Goal: Complete application form: Complete application form

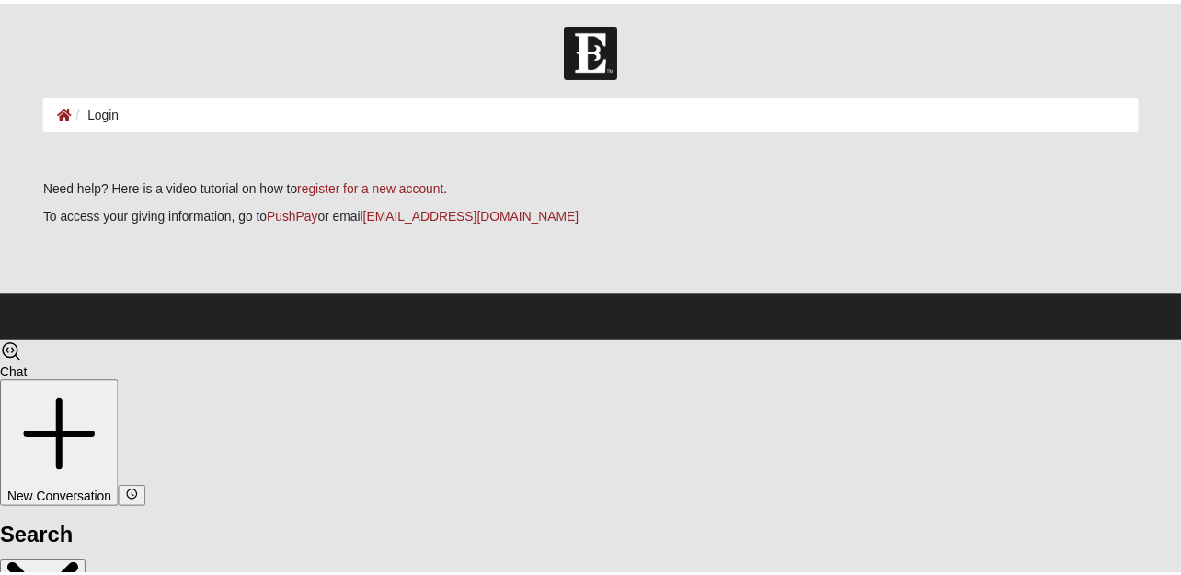
scroll to position [54, 0]
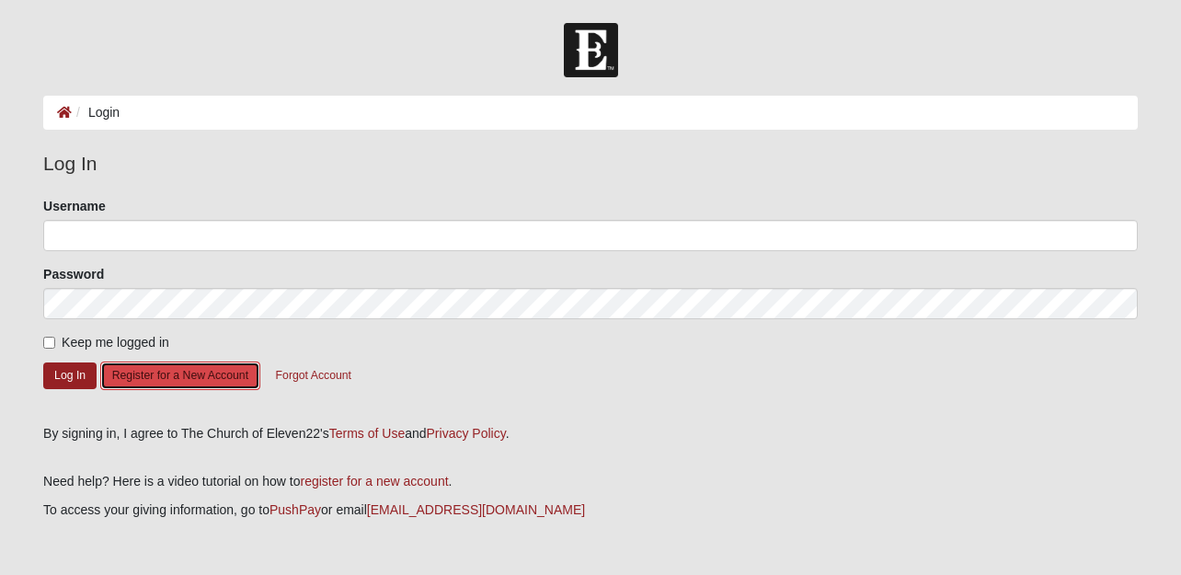
click at [170, 372] on button "Register for a New Account" at bounding box center [180, 376] width 160 height 29
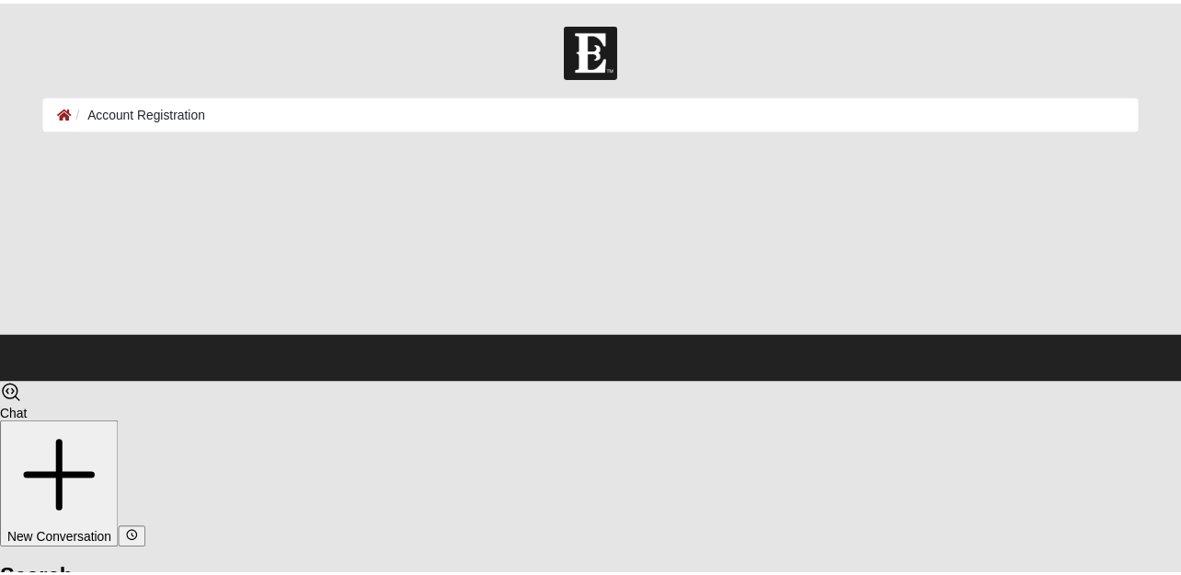
scroll to position [54, 0]
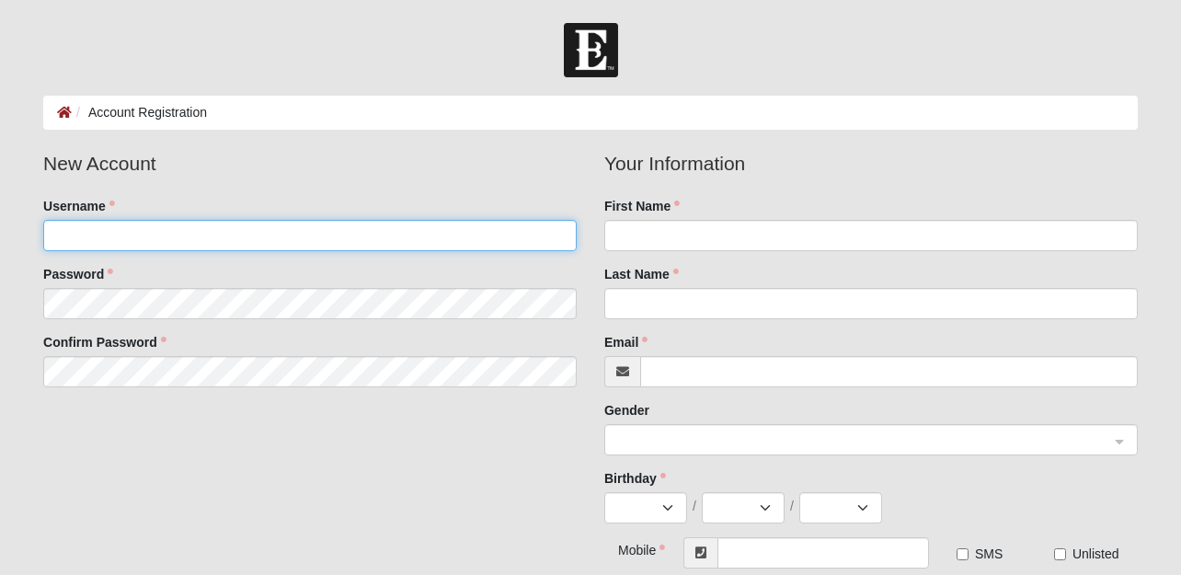
click at [182, 240] on input "Username" at bounding box center [310, 235] width 534 height 31
type input "pjacamunga"
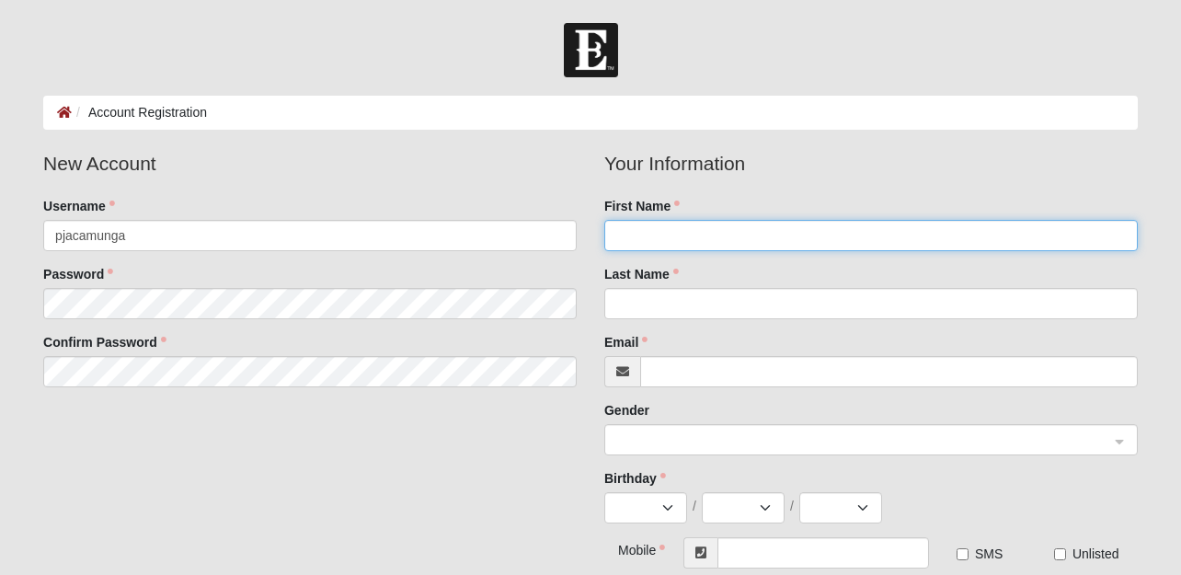
click at [661, 233] on input "First Name" at bounding box center [871, 235] width 534 height 31
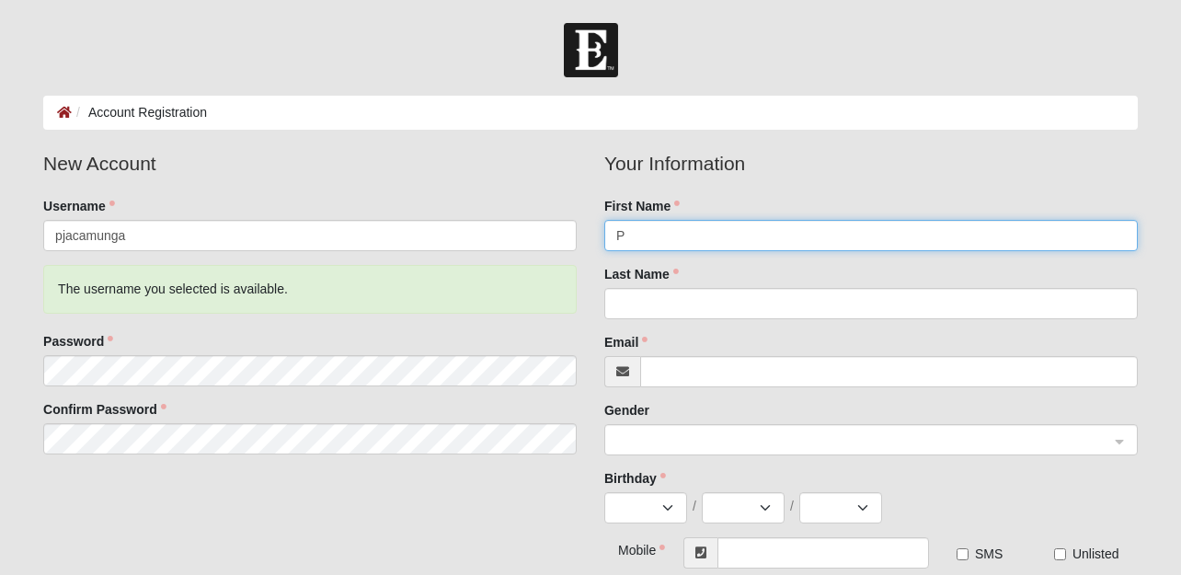
type input "Patrick"
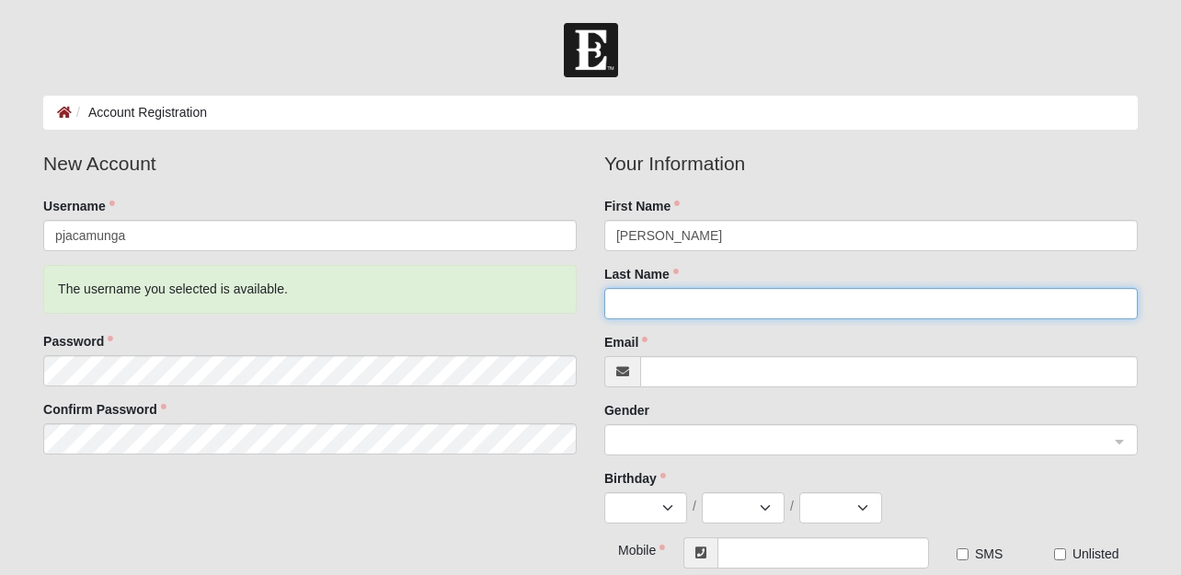
type input "Jacamunga"
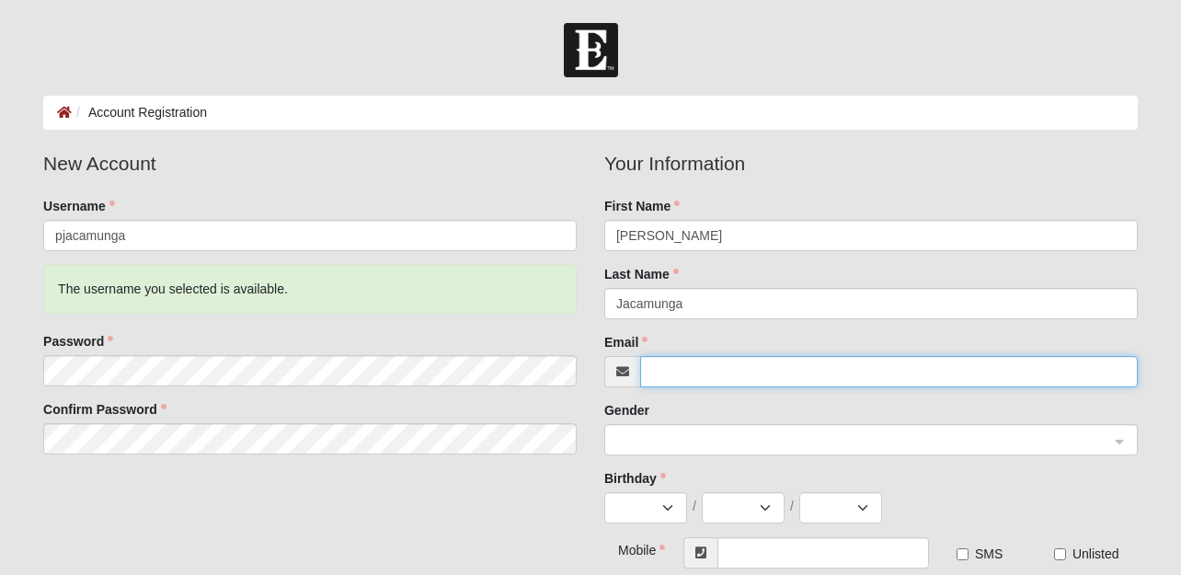
type input "pjacamunga@gmail.com"
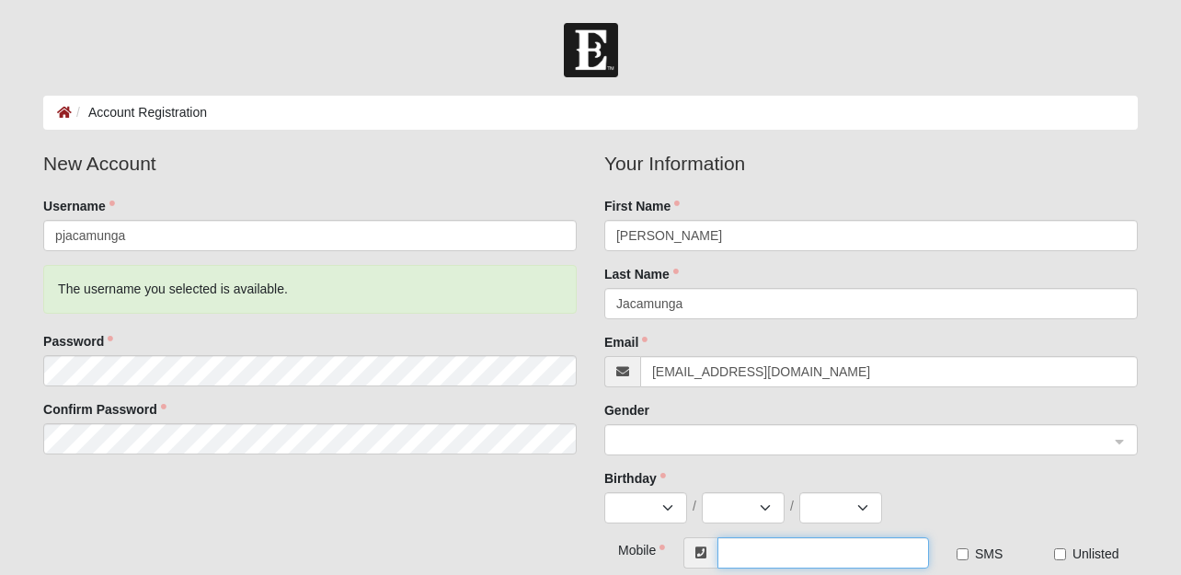
type input "(078) 727-7162"
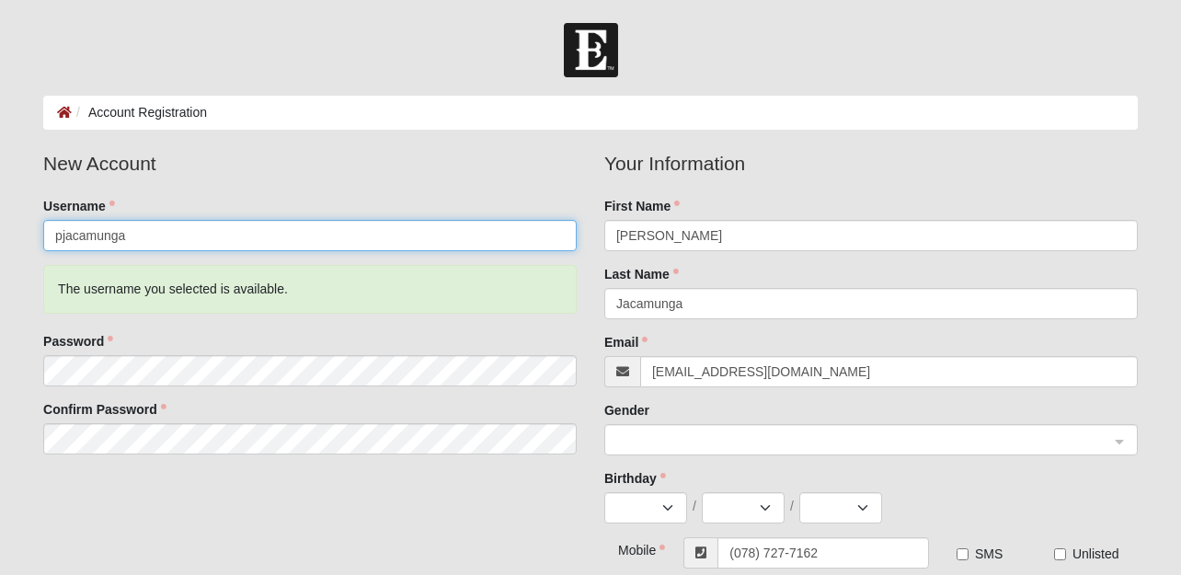
click at [132, 236] on input "pjacamunga" at bounding box center [310, 235] width 534 height 31
type input "p"
click at [81, 233] on input "Pato" at bounding box center [310, 235] width 534 height 31
click at [115, 236] on input "Pjacam" at bounding box center [310, 235] width 534 height 31
type input "Pjacamunga"
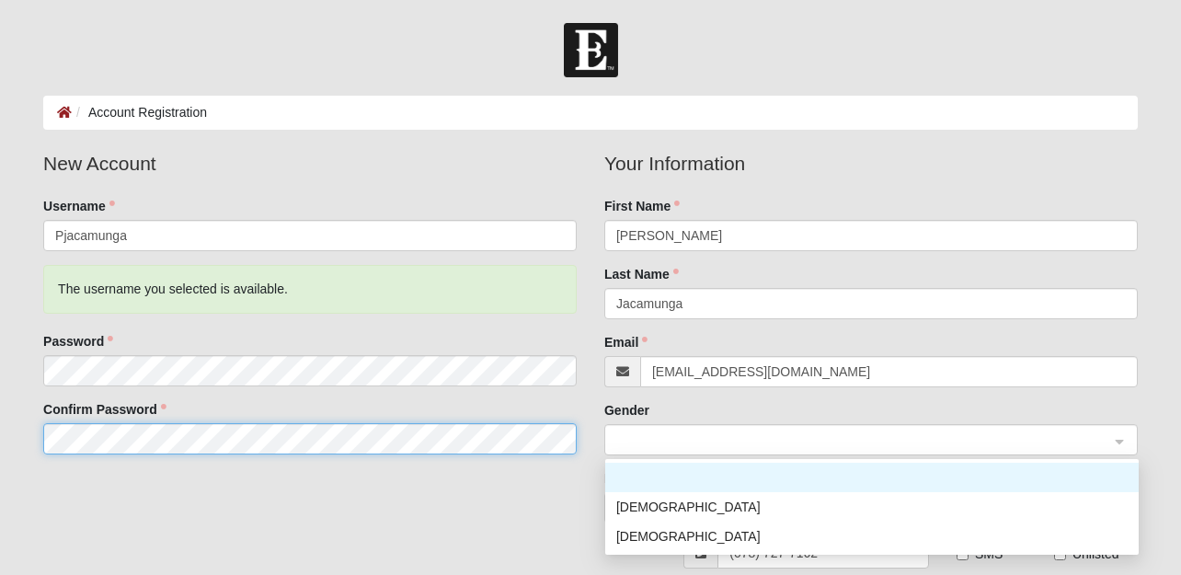
click at [814, 445] on span at bounding box center [862, 441] width 493 height 20
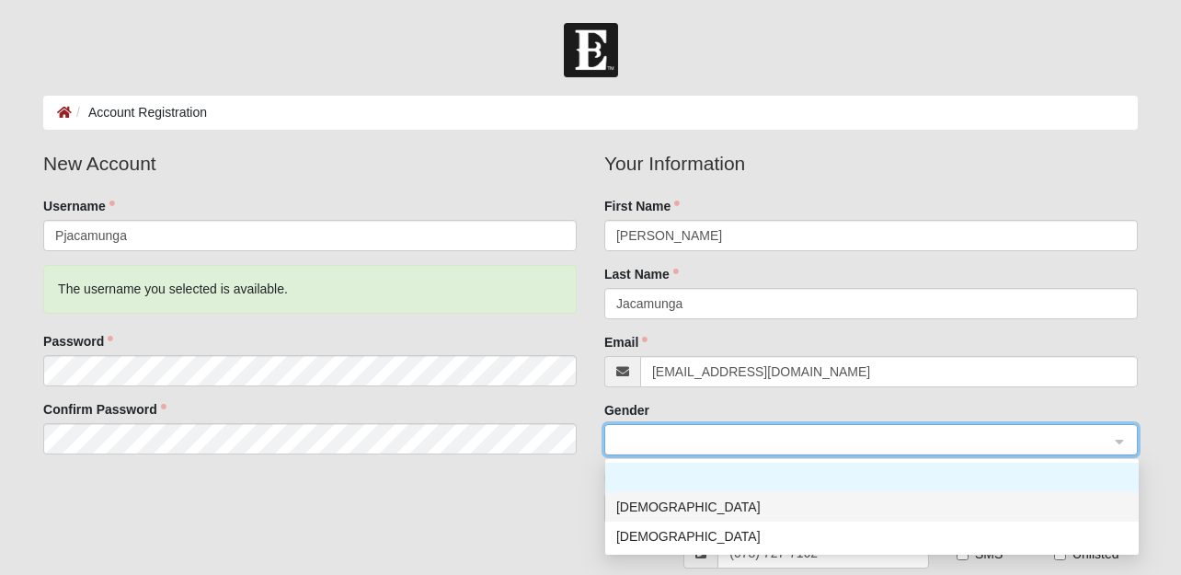
click at [736, 509] on div "[DEMOGRAPHIC_DATA]" at bounding box center [871, 507] width 511 height 20
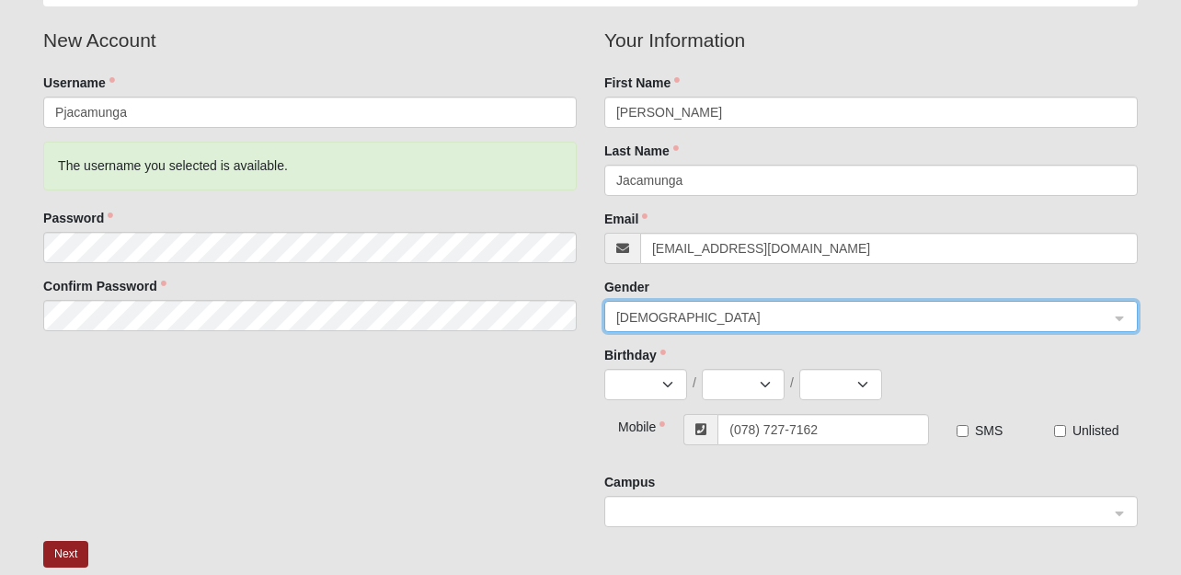
scroll to position [184, 0]
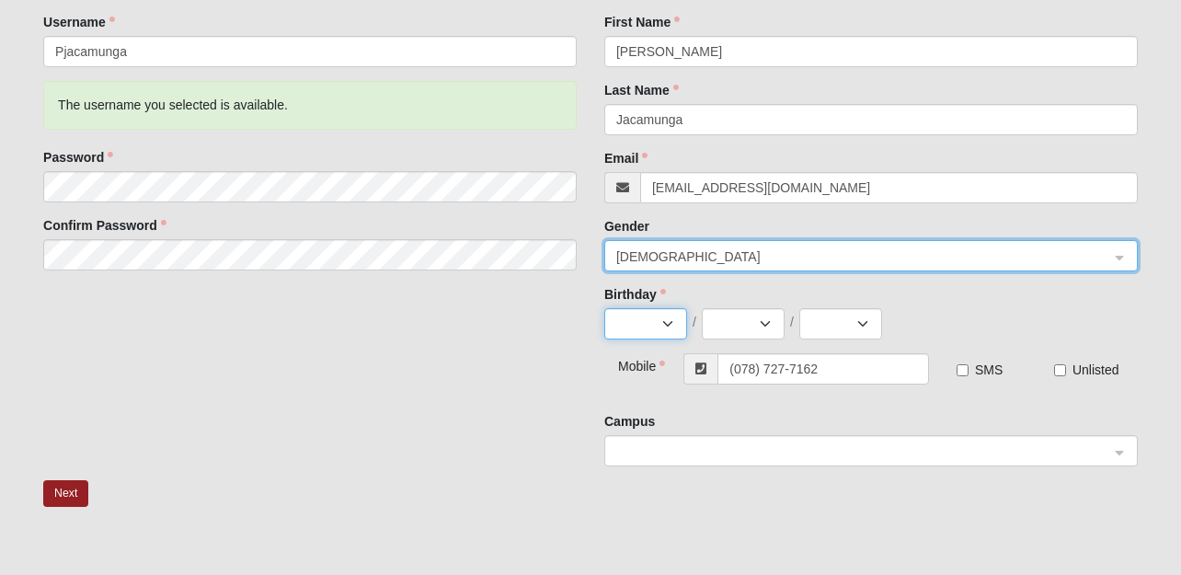
click at [657, 327] on select "Jan Feb Mar Apr May Jun Jul Aug Sep Oct Nov Dec" at bounding box center [645, 323] width 83 height 31
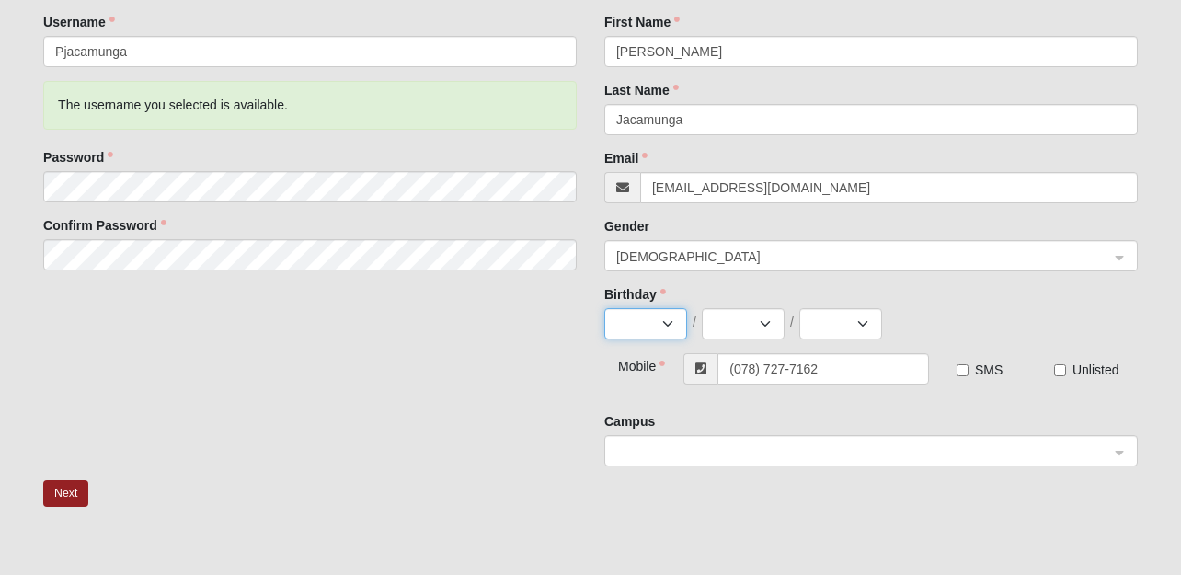
select select "3"
click at [604, 308] on select "Jan Feb Mar Apr May Jun Jul Aug Sep Oct Nov Dec" at bounding box center [645, 323] width 83 height 31
click at [763, 322] on select "1 2 3 4 5 6 7 8 9 10 11 12 13 14 15 16 17 18 19 20 21 22 23 24 25 26 27 28 29 3…" at bounding box center [743, 323] width 83 height 31
select select "3"
click at [702, 308] on select "1 2 3 4 5 6 7 8 9 10 11 12 13 14 15 16 17 18 19 20 21 22 23 24 25 26 27 28 29 3…" at bounding box center [743, 323] width 83 height 31
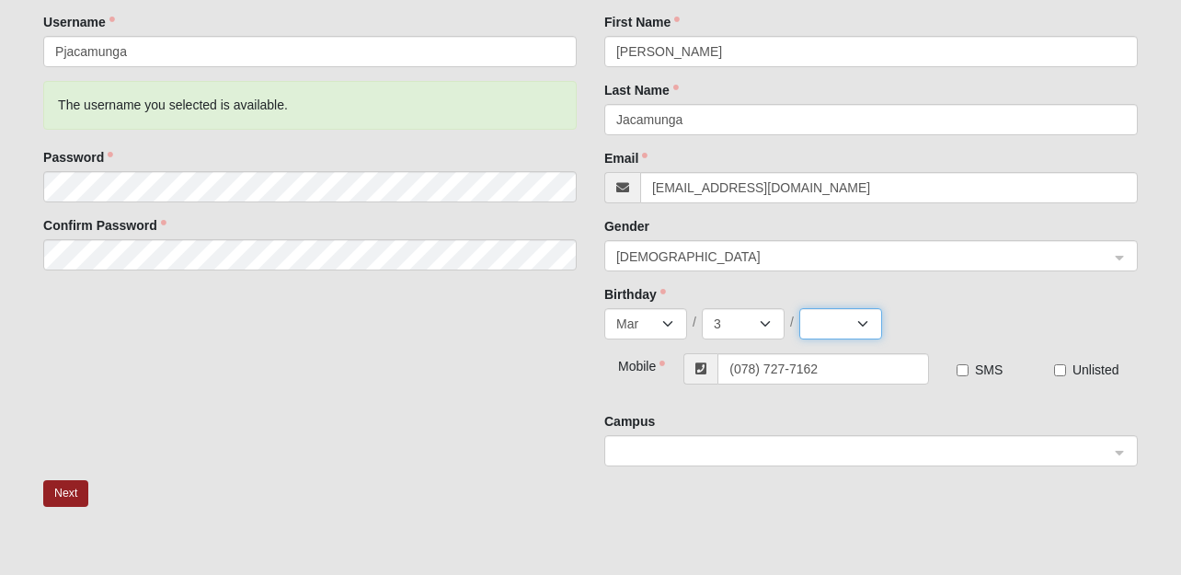
click at [868, 325] on select "2025 2024 2023 2022 2021 2020 2019 2018 2017 2016 2015 2014 2013 2012 2011 2010…" at bounding box center [840, 323] width 83 height 31
select select "1976"
click at [799, 308] on select "2025 2024 2023 2022 2021 2020 2019 2018 2017 2016 2015 2014 2013 2012 2011 2010…" at bounding box center [840, 323] width 83 height 31
click at [755, 454] on span at bounding box center [862, 452] width 493 height 20
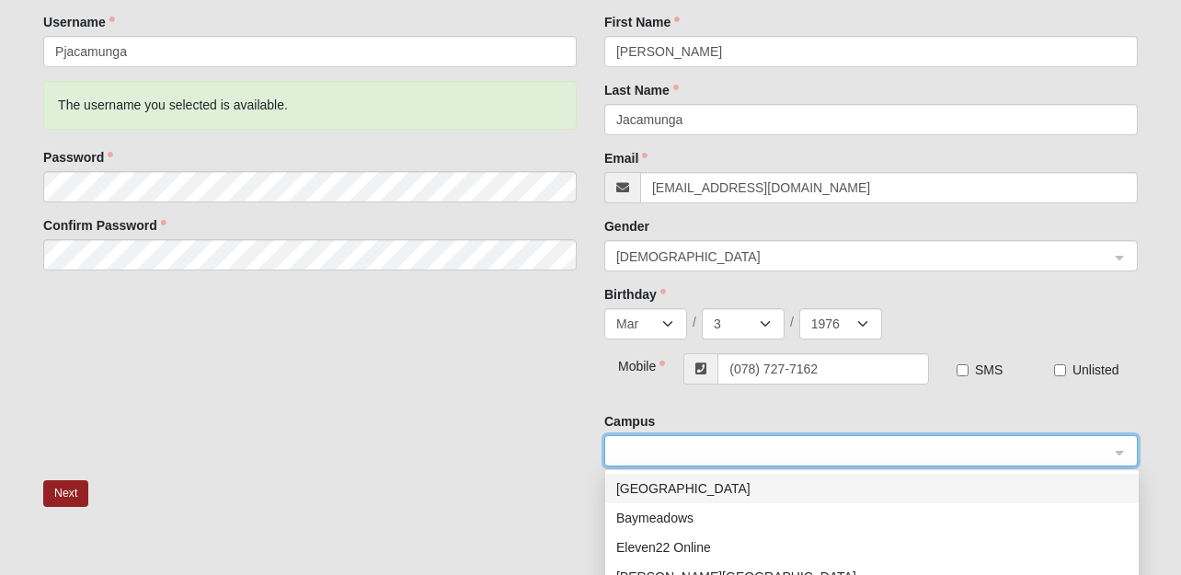
click at [417, 373] on div "New Account Username Pjacamunga The username you selected is available. Passwor…" at bounding box center [590, 222] width 1122 height 515
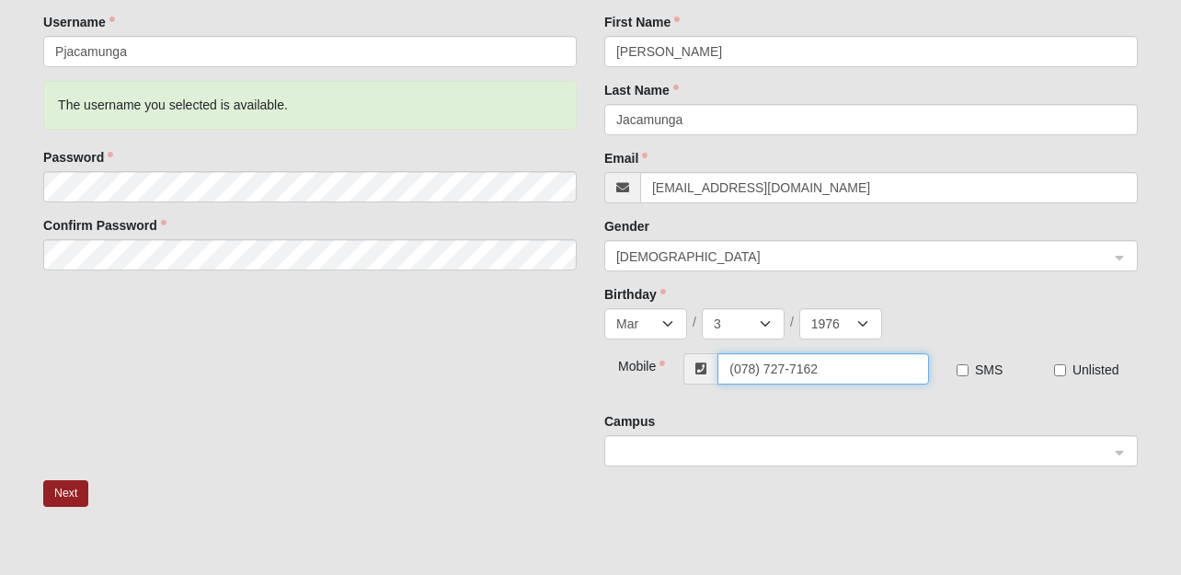
click at [756, 367] on input "(078) 727-7162" at bounding box center [824, 368] width 212 height 31
type input "0"
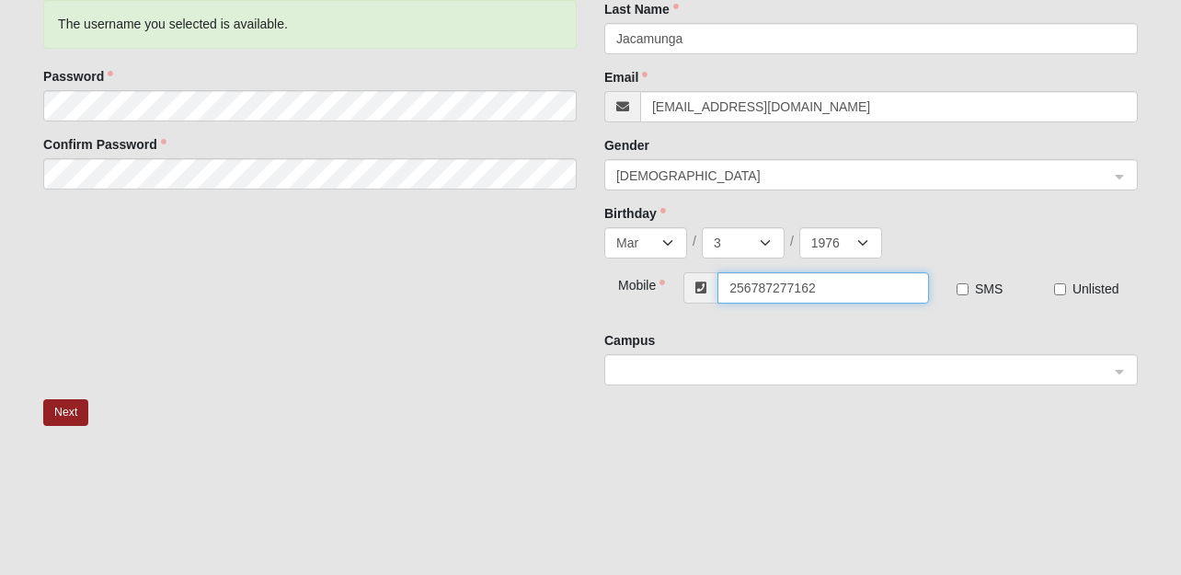
scroll to position [368, 0]
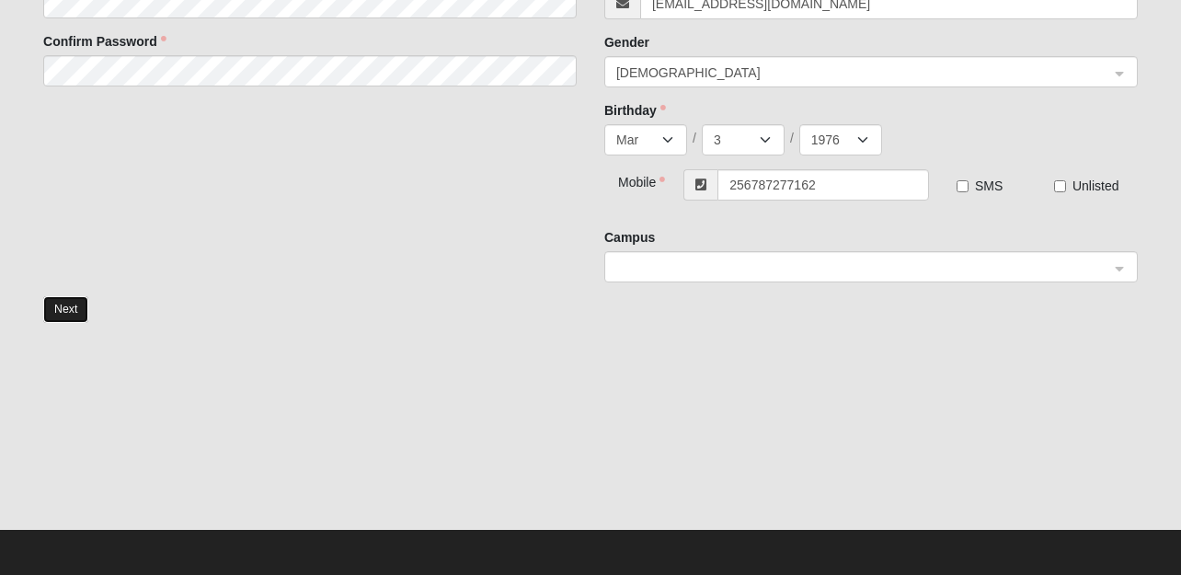
click at [54, 308] on button "Next" at bounding box center [65, 309] width 45 height 27
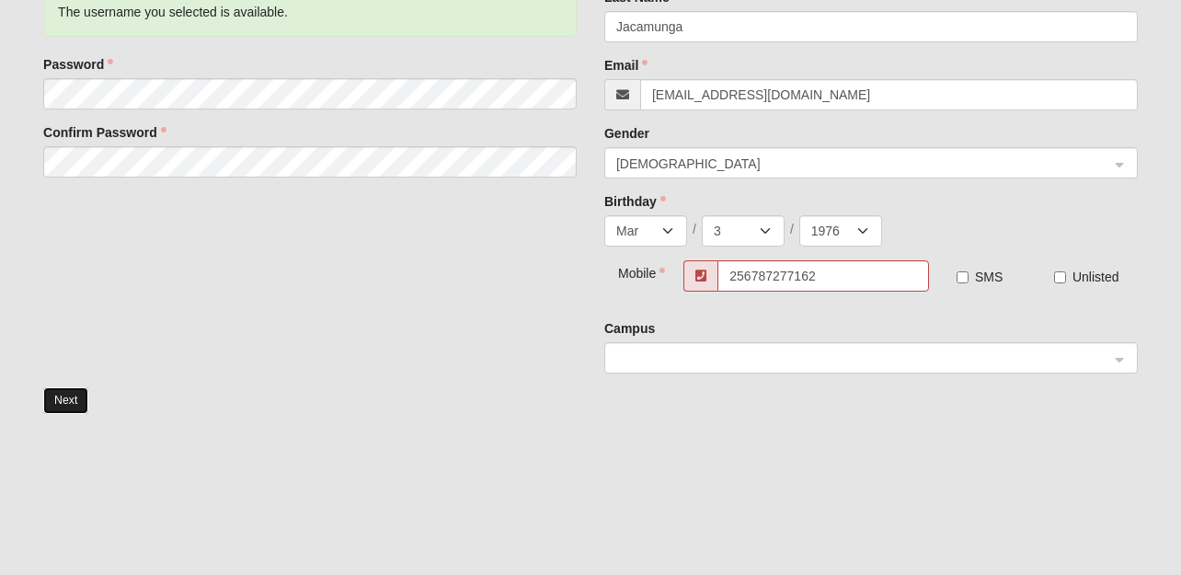
scroll to position [459, 0]
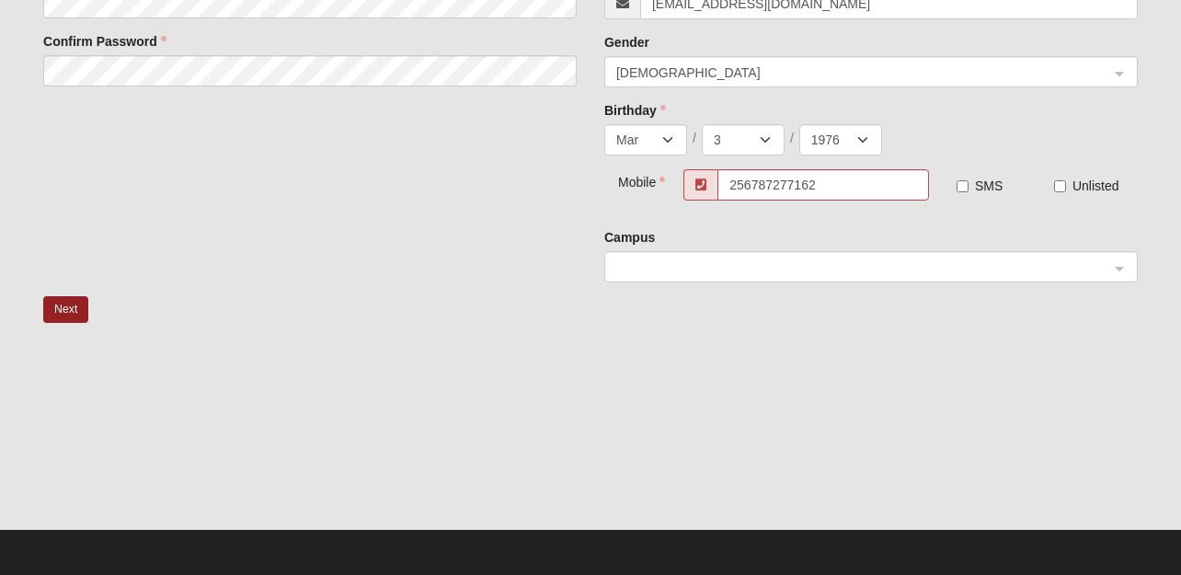
click at [711, 196] on span at bounding box center [701, 184] width 34 height 31
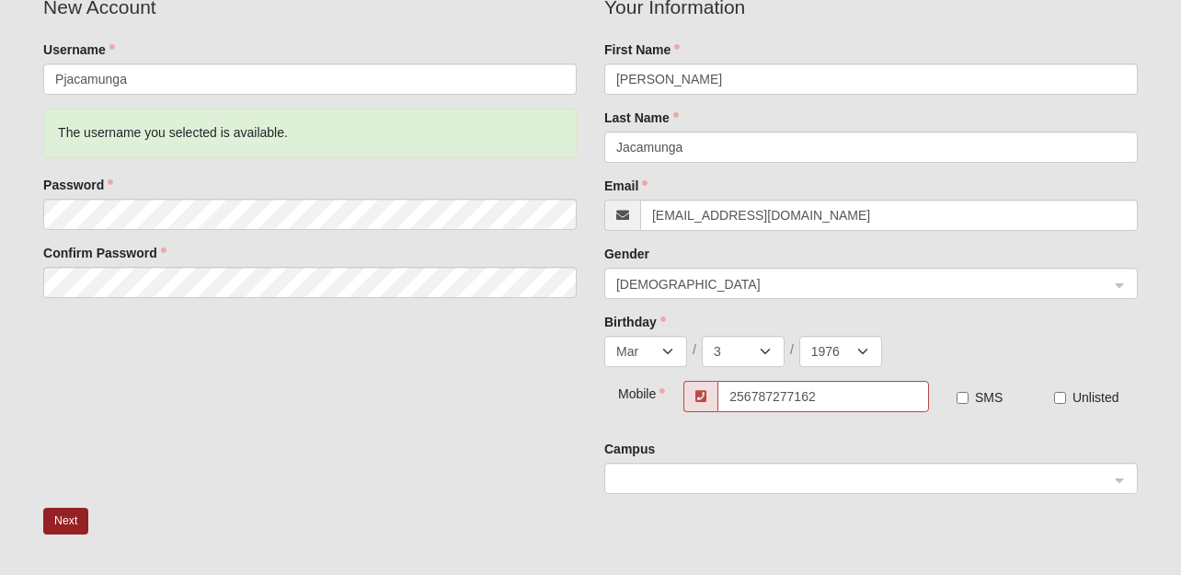
scroll to position [276, 0]
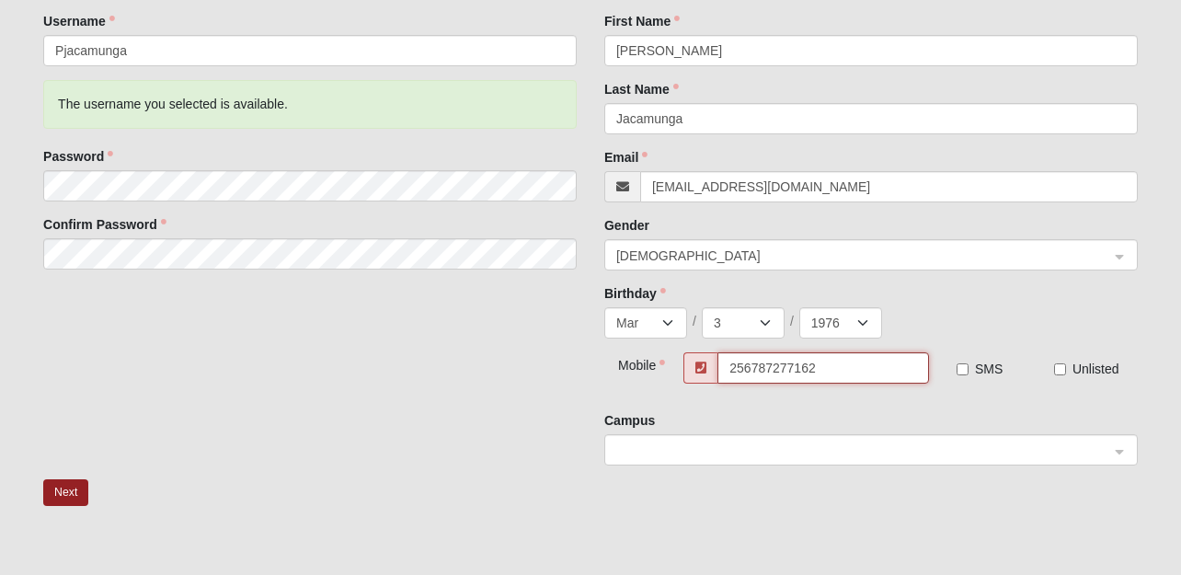
click at [751, 367] on input "256787277162" at bounding box center [824, 367] width 212 height 31
click at [729, 370] on input "256787277162" at bounding box center [824, 367] width 212 height 31
type input "2"
click at [672, 451] on span at bounding box center [862, 451] width 493 height 20
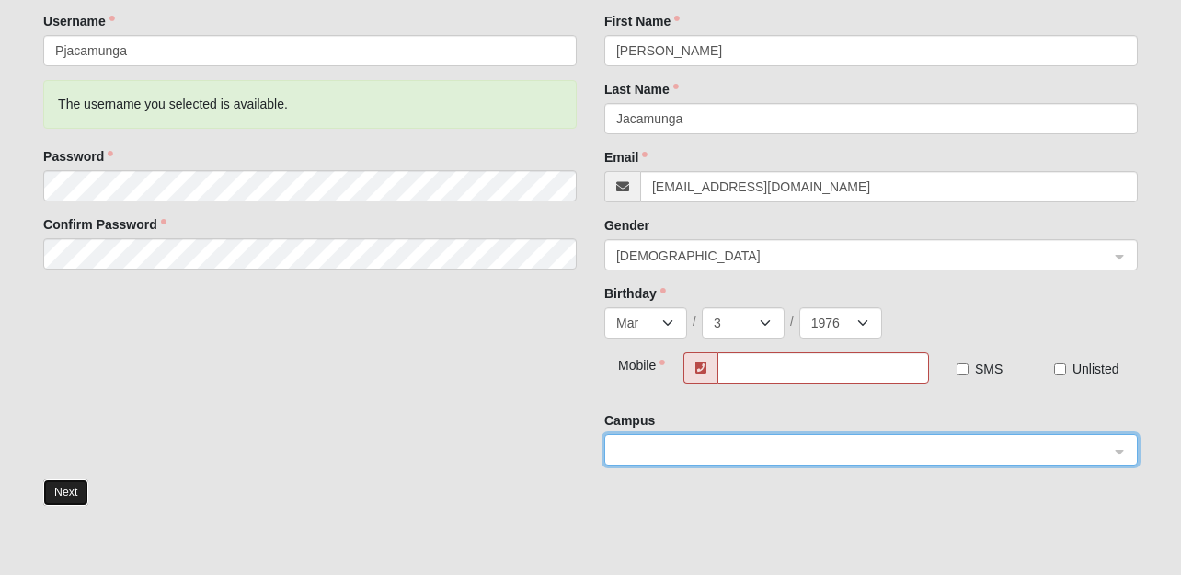
click at [82, 487] on button "Next" at bounding box center [65, 492] width 45 height 27
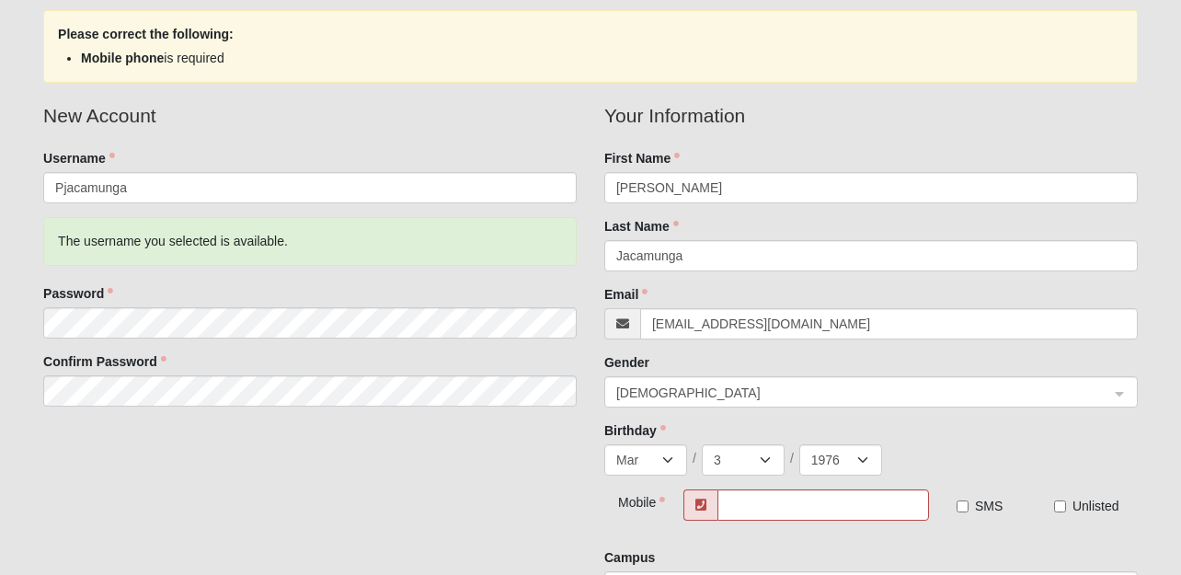
scroll to position [184, 0]
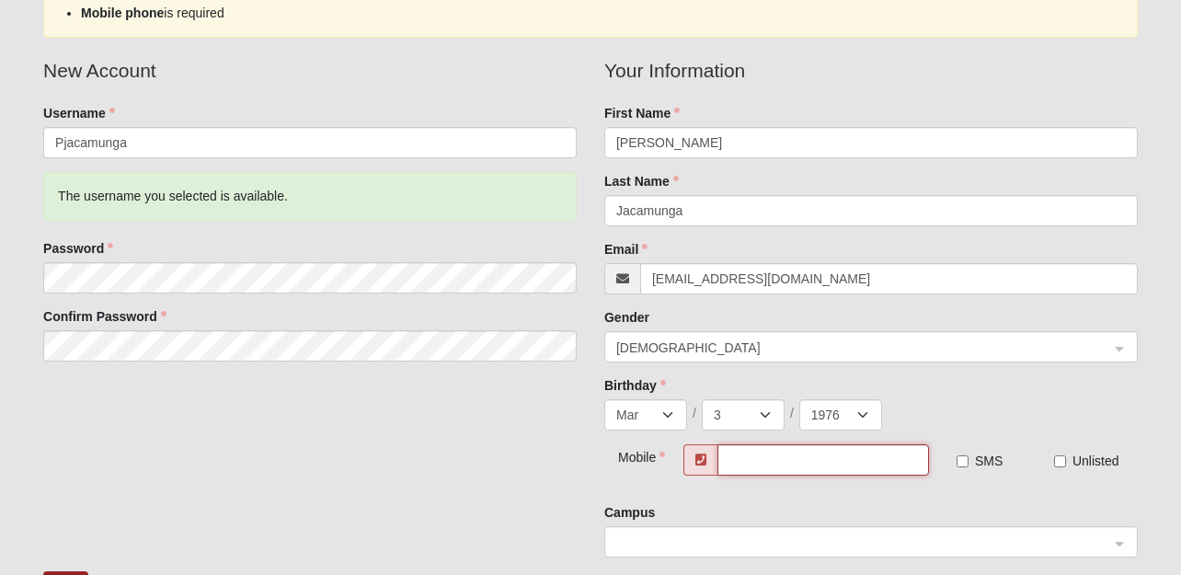
click at [736, 450] on input "text" at bounding box center [824, 459] width 212 height 31
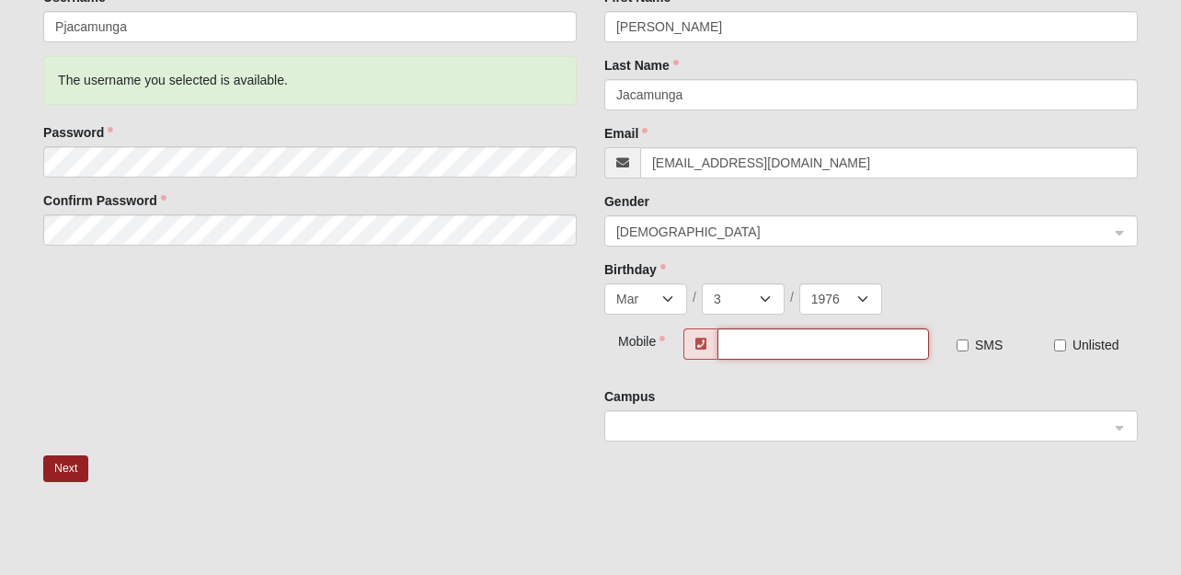
scroll to position [368, 0]
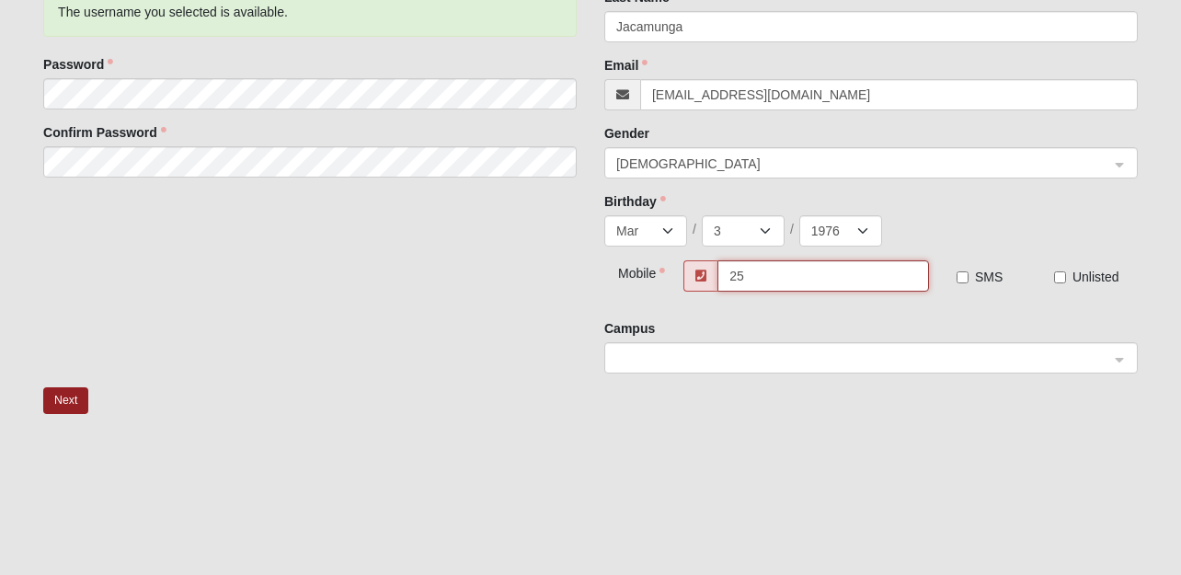
type input "2"
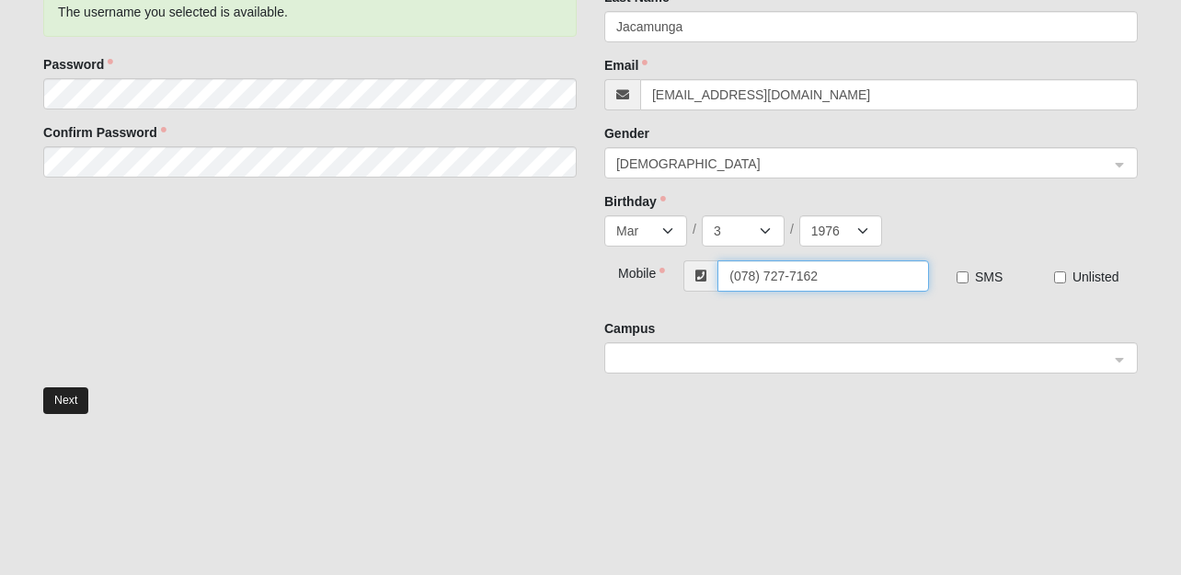
type input "(078) 727-7162"
click at [63, 400] on button "Next" at bounding box center [65, 400] width 45 height 27
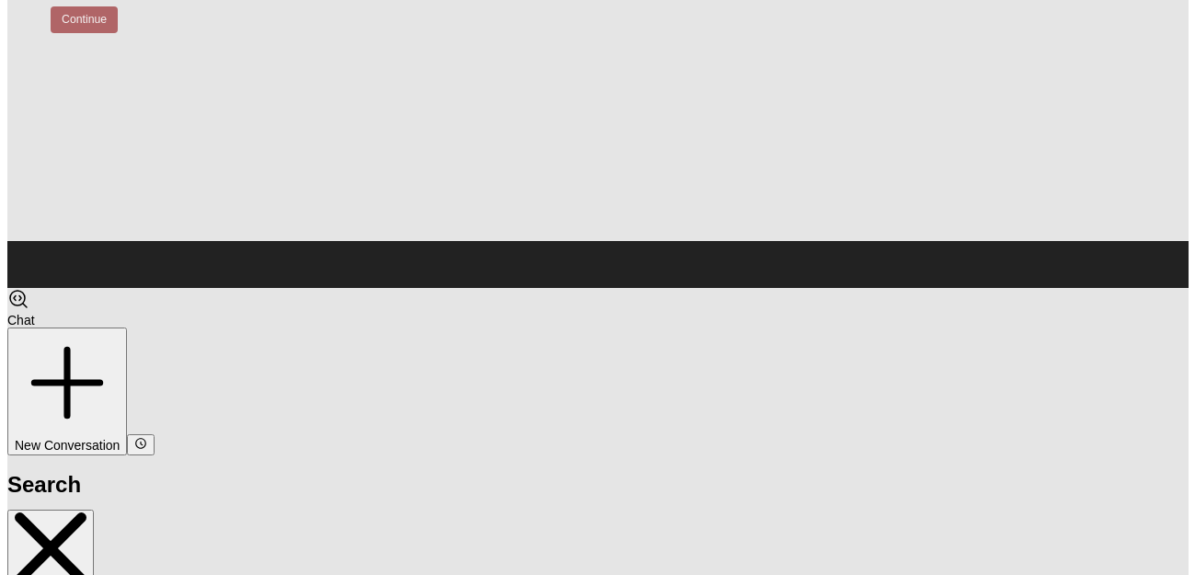
scroll to position [0, 0]
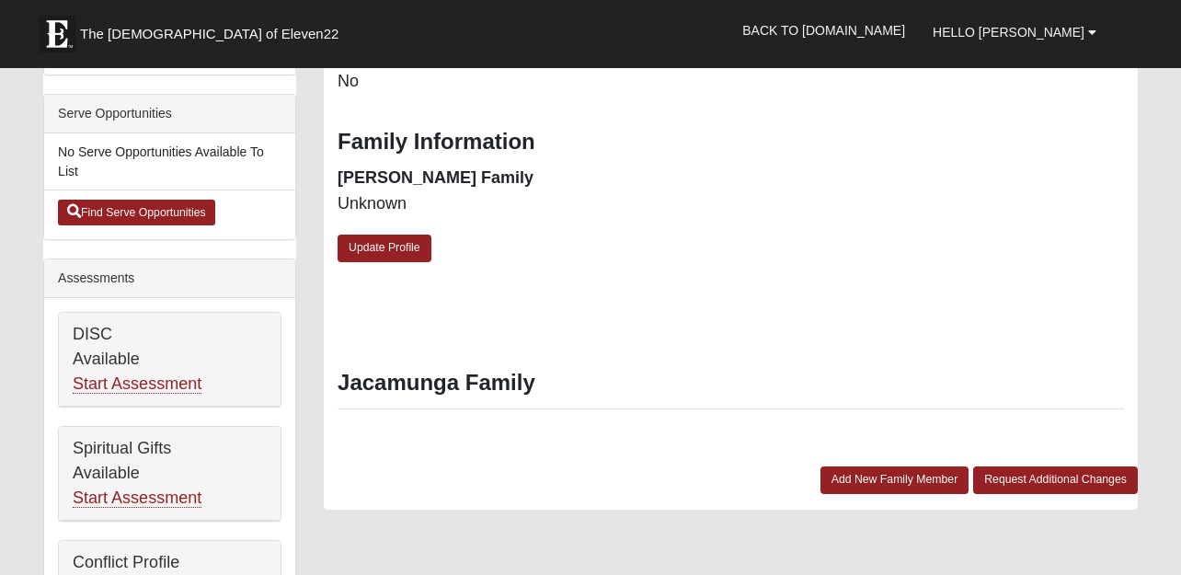
scroll to position [566, 0]
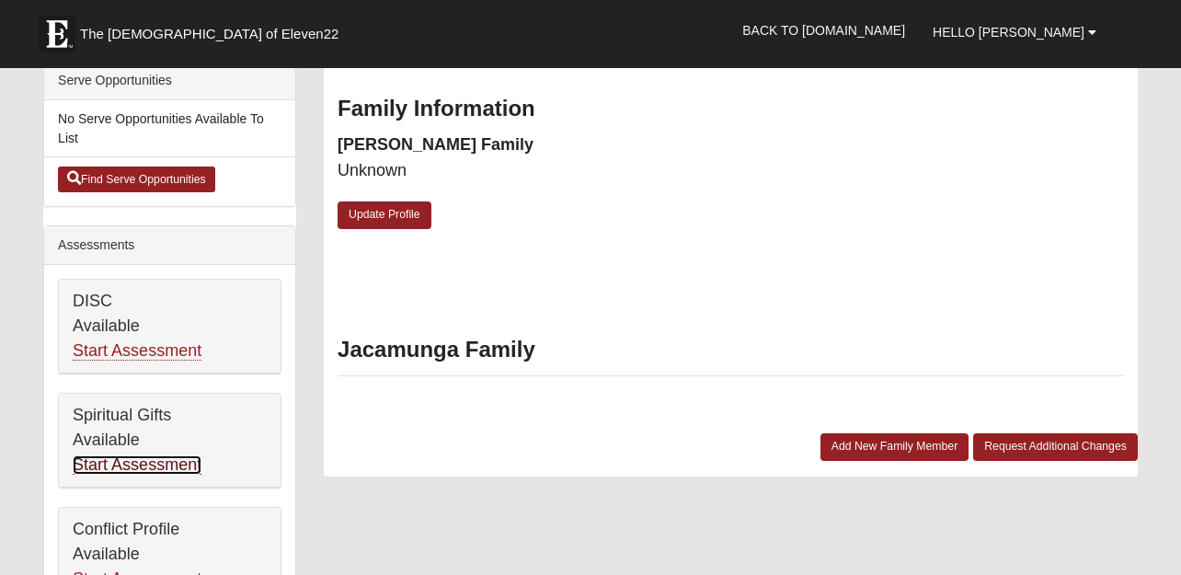
click at [157, 466] on link "Start Assessment" at bounding box center [137, 464] width 129 height 19
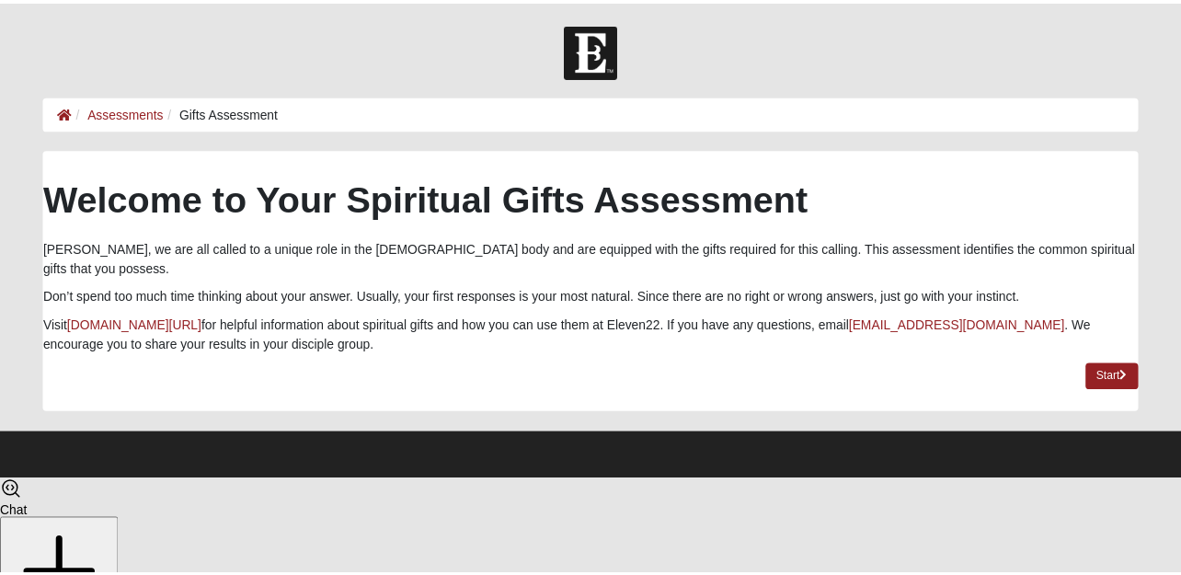
scroll to position [54, 0]
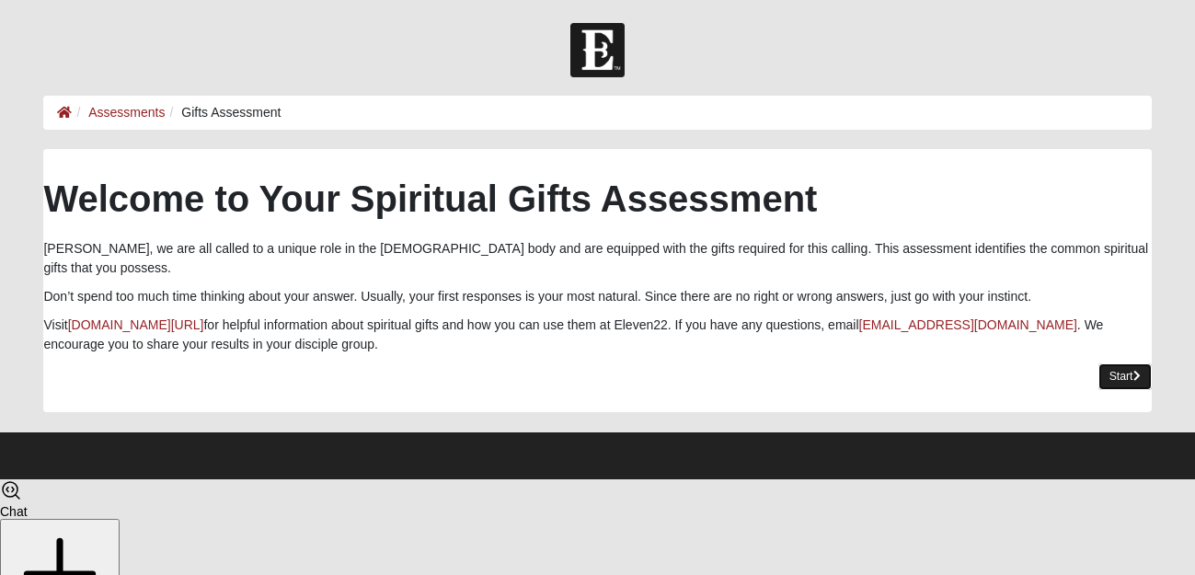
click at [1136, 363] on link "Start" at bounding box center [1124, 376] width 53 height 27
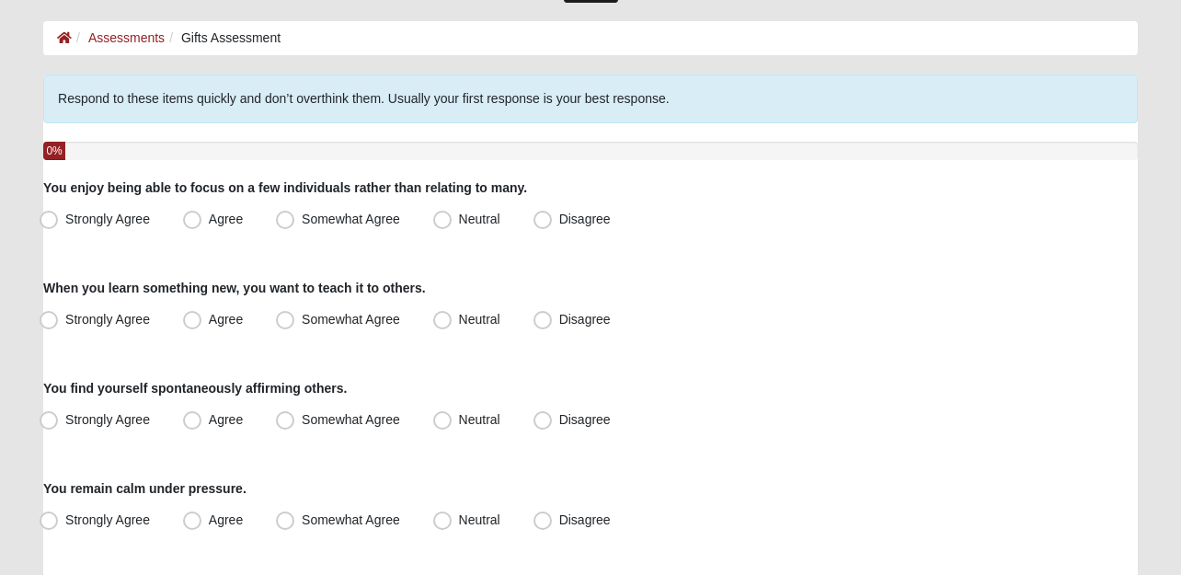
scroll to position [0, 0]
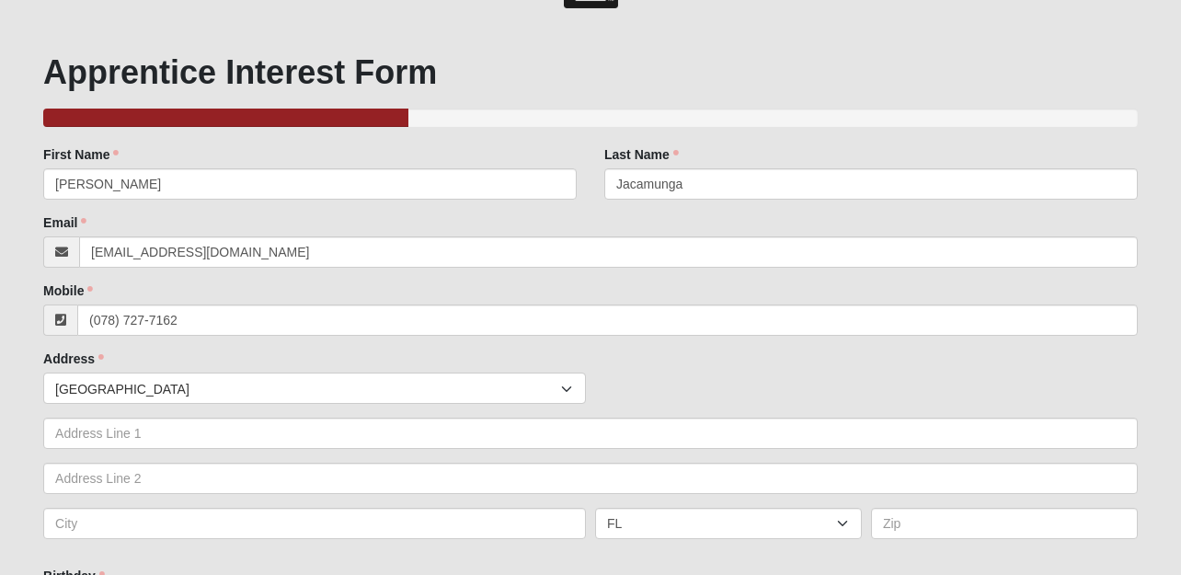
scroll to position [92, 0]
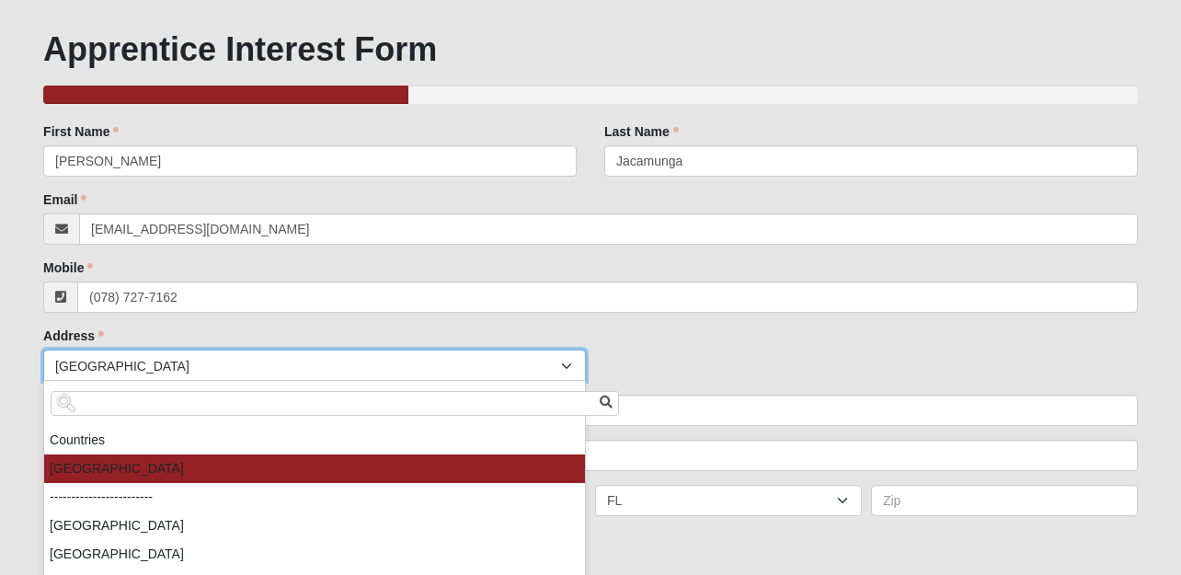
click at [558, 373] on div at bounding box center [568, 365] width 33 height 31
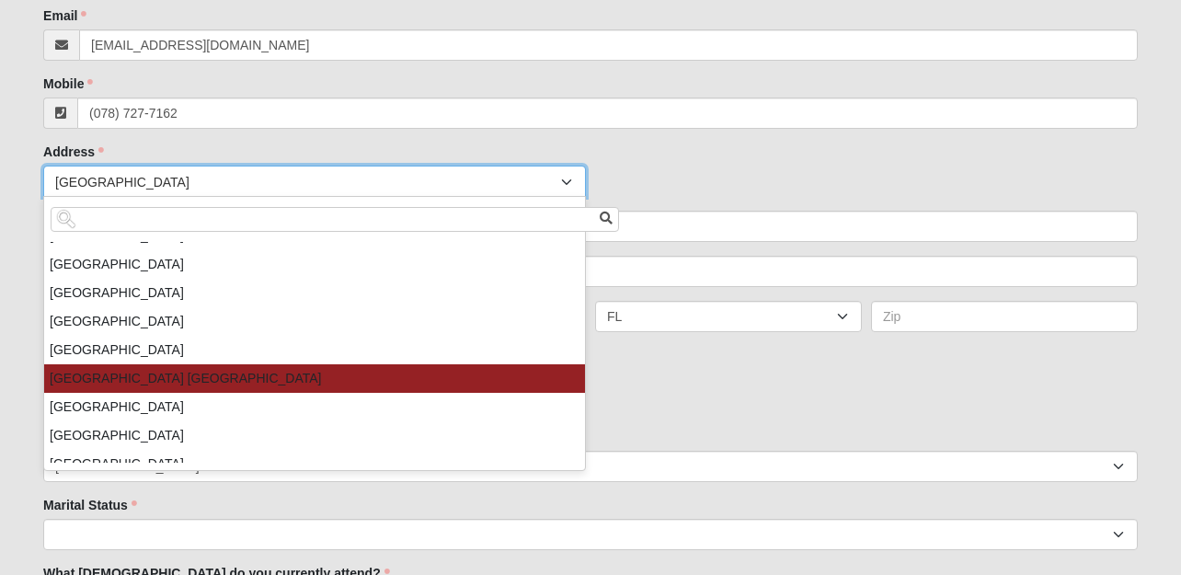
scroll to position [6715, 0]
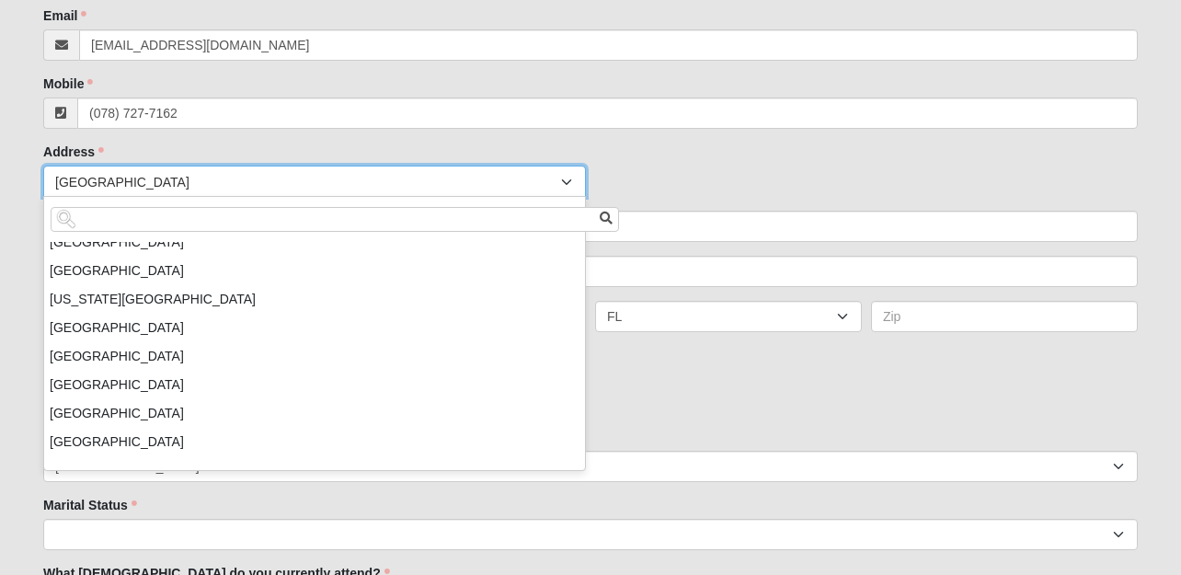
click at [718, 175] on div "Countries [GEOGRAPHIC_DATA] ------------------------ [GEOGRAPHIC_DATA] [GEOGRAP…" at bounding box center [591, 181] width 1104 height 31
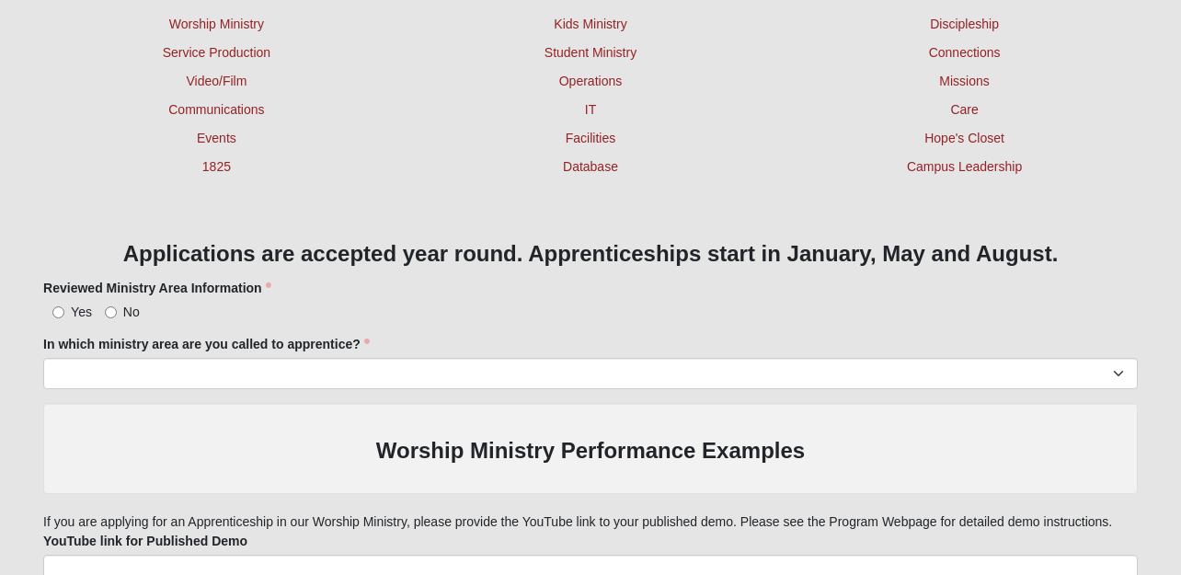
scroll to position [1196, 0]
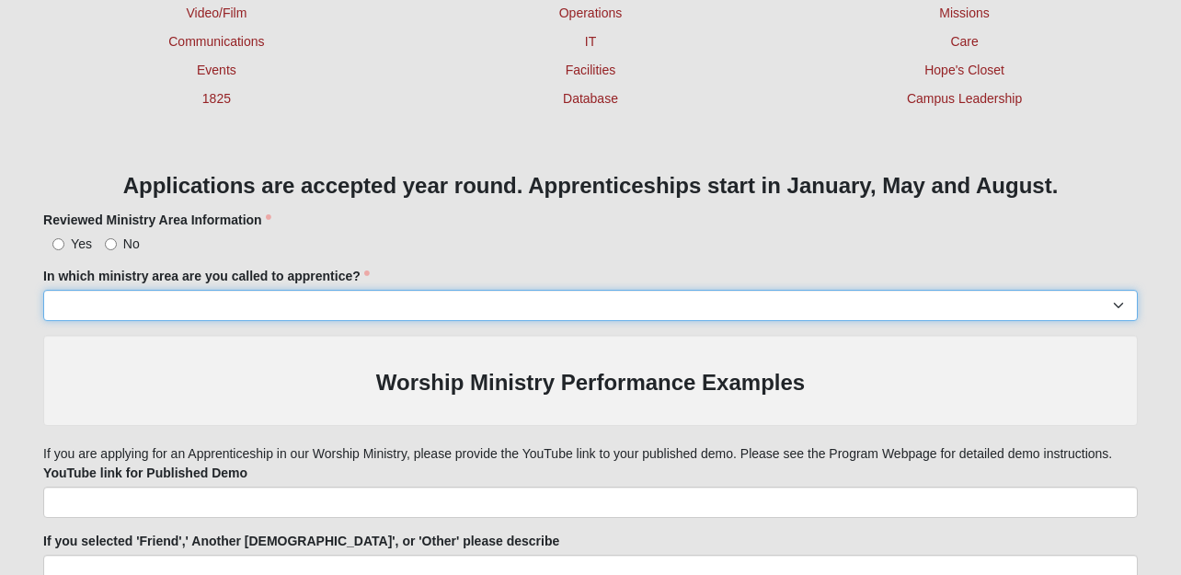
click at [1120, 299] on select "Worship Ministry Service Production Video/Film Communications Events 1825 Kids …" at bounding box center [590, 305] width 1095 height 31
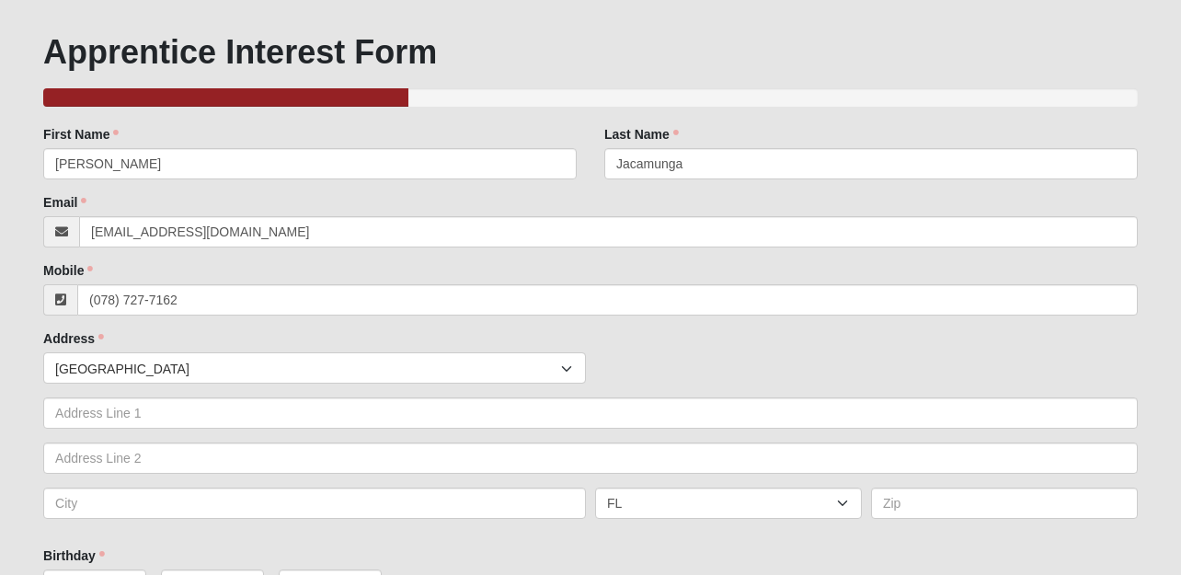
scroll to position [0, 0]
